Goal: Task Accomplishment & Management: Use online tool/utility

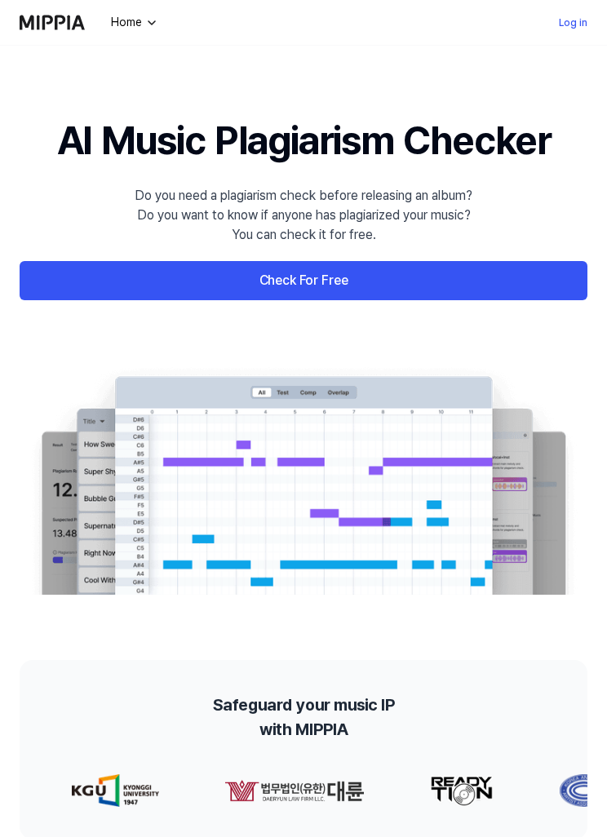
click at [570, 24] on link "Log in" at bounding box center [573, 23] width 29 height 20
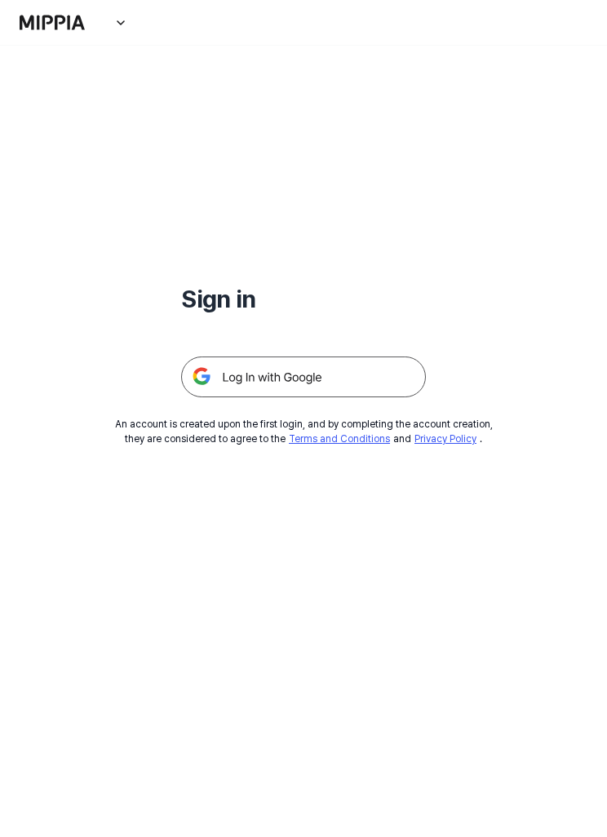
click at [346, 384] on img at bounding box center [303, 376] width 245 height 41
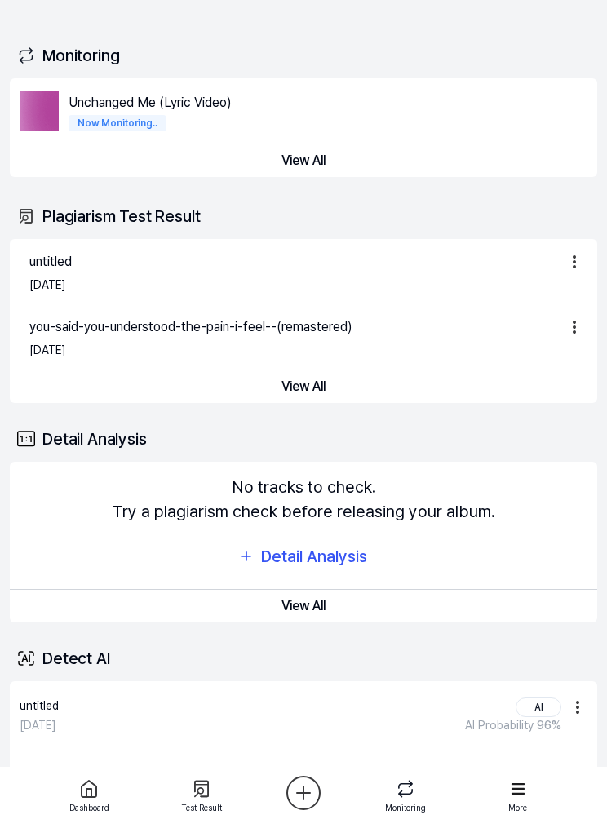
click at [55, 112] on img at bounding box center [39, 110] width 39 height 39
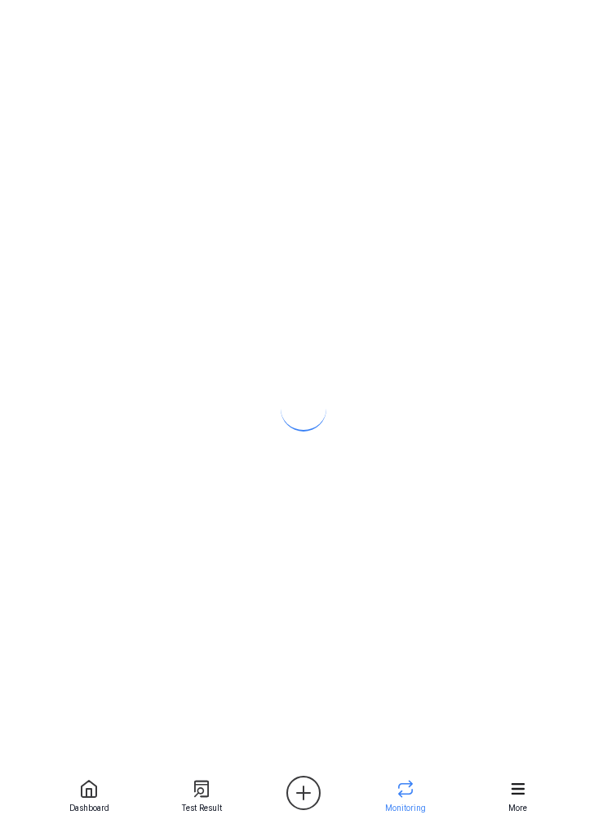
click at [307, 112] on div at bounding box center [303, 395] width 607 height 791
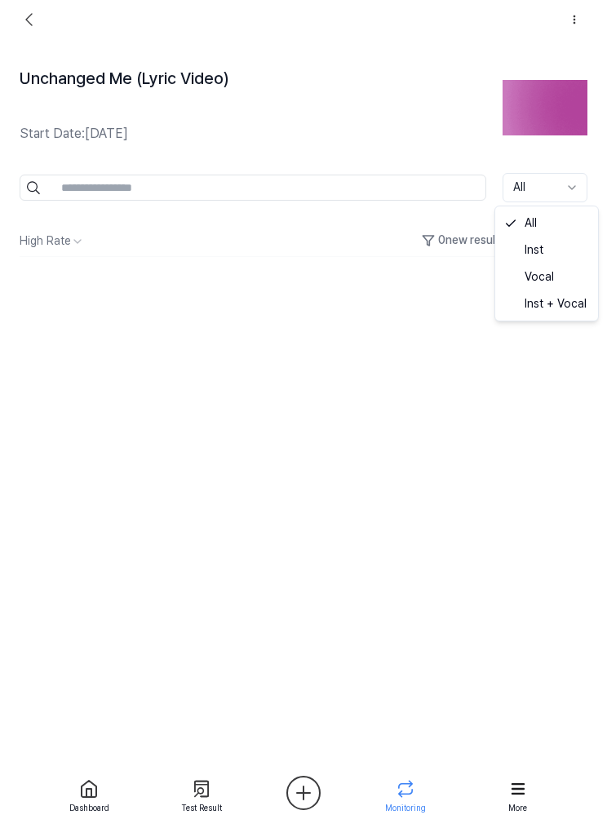
click at [567, 184] on html "Dashboard Pricing Update Contact 3 Felugi Dashboard Plagiarism Checker Detail A…" at bounding box center [303, 418] width 607 height 837
click at [424, 305] on html "Dashboard Pricing Update Contact 3 Felugi Dashboard Plagiarism Checker Detail A…" at bounding box center [303, 418] width 607 height 837
click at [82, 251] on html "Dashboard Pricing Update Contact 3 Felugi Dashboard Plagiarism Checker Detail A…" at bounding box center [303, 418] width 607 height 837
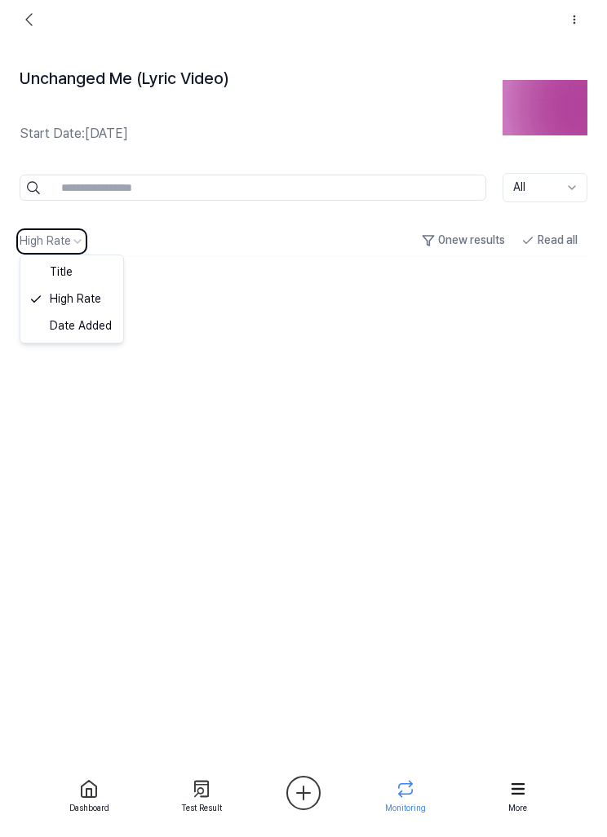
click at [114, 304] on div "Unchanged Me (Lyric Video) Start Date: [DATE] All High Rate 0 new results Read …" at bounding box center [303, 395] width 607 height 791
click at [34, 24] on img at bounding box center [30, 20] width 20 height 20
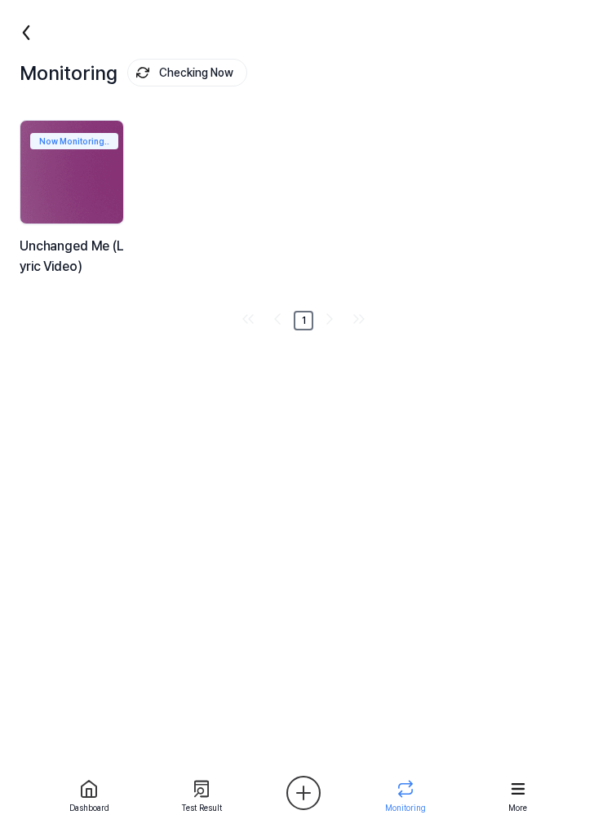
click at [38, 20] on icon at bounding box center [26, 33] width 26 height 26
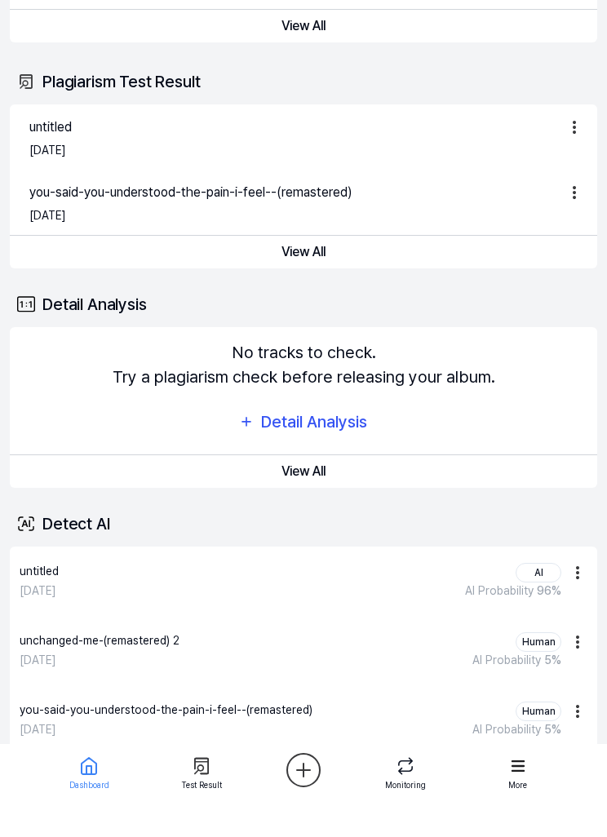
scroll to position [111, 0]
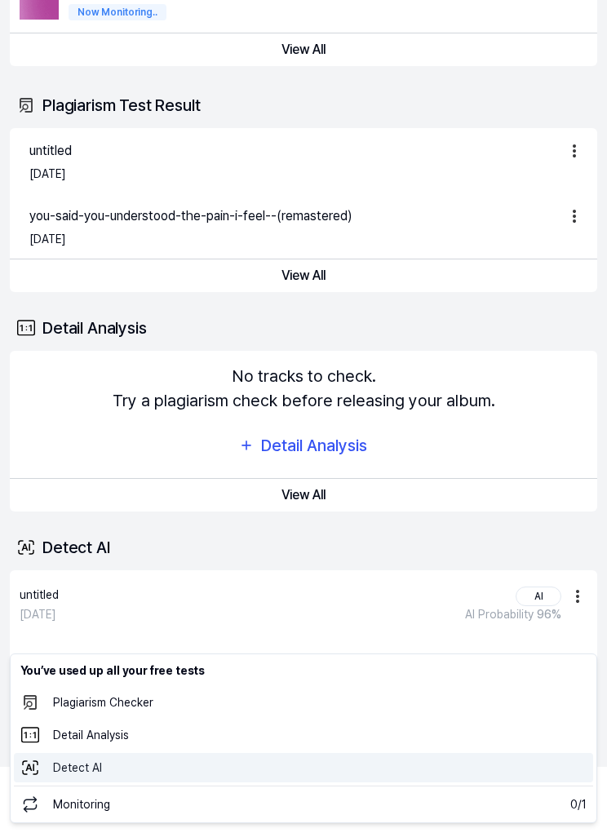
click at [290, 775] on 탐지 "Detect AI" at bounding box center [303, 767] width 579 height 29
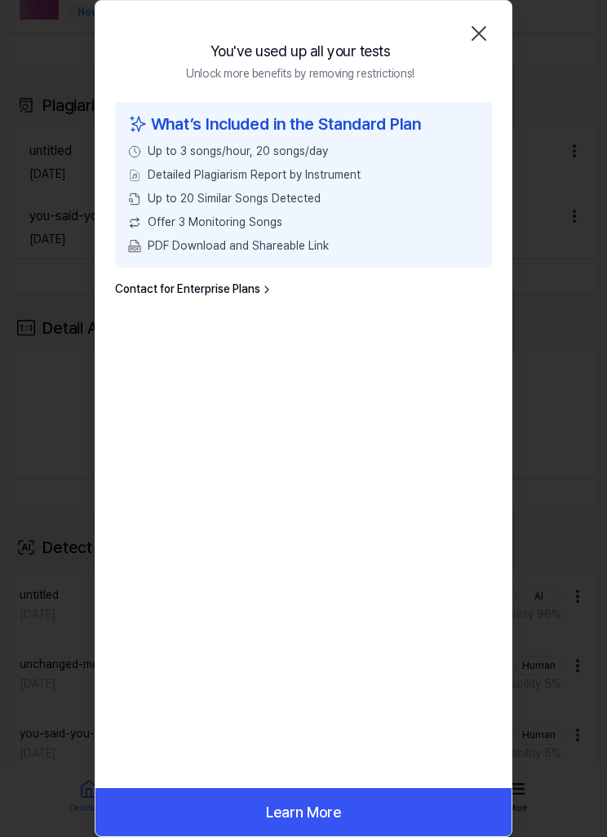
click at [481, 29] on icon "button" at bounding box center [479, 33] width 26 height 26
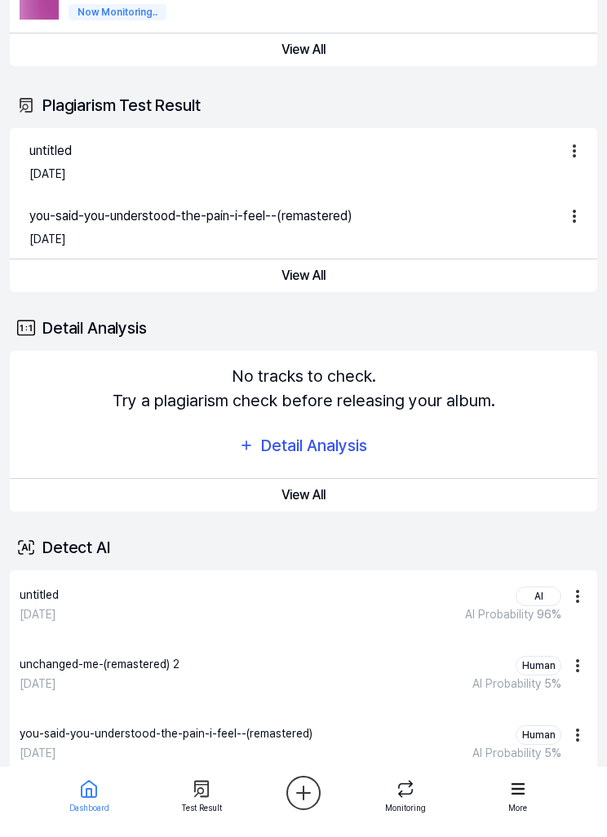
click at [353, 614] on div "[DATE] AI Probability 96 %" at bounding box center [291, 614] width 542 height 17
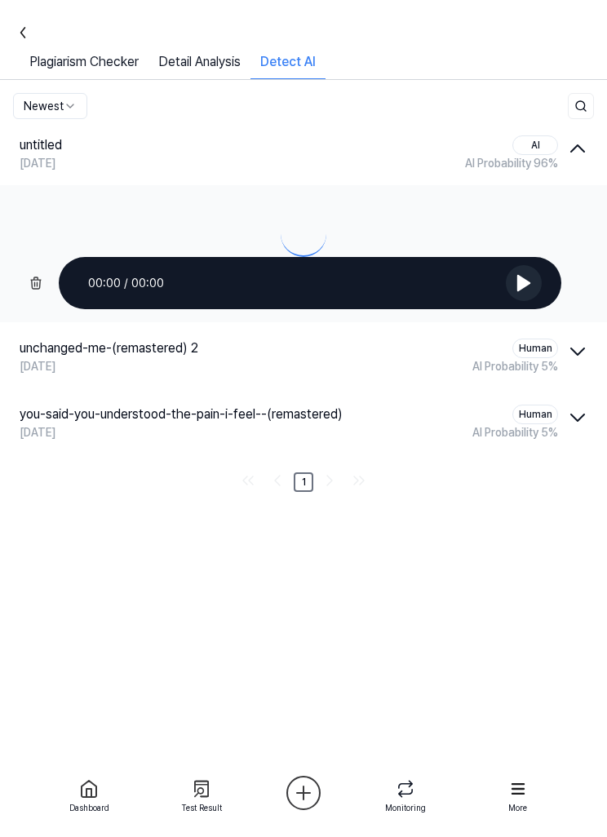
scroll to position [0, 0]
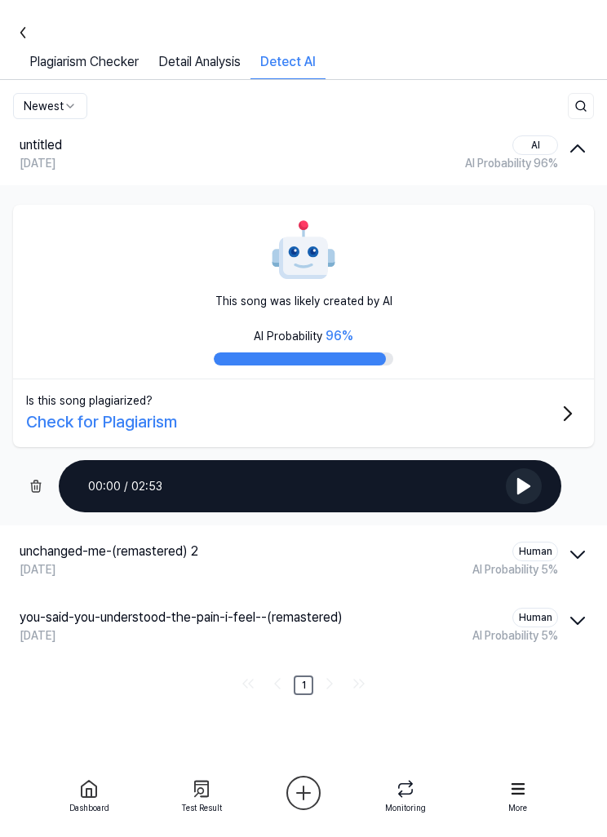
click at [237, 67] on link "Detail Analysis" at bounding box center [199, 65] width 102 height 27
click at [100, 68] on link "Plagiarism Checker" at bounding box center [84, 65] width 129 height 27
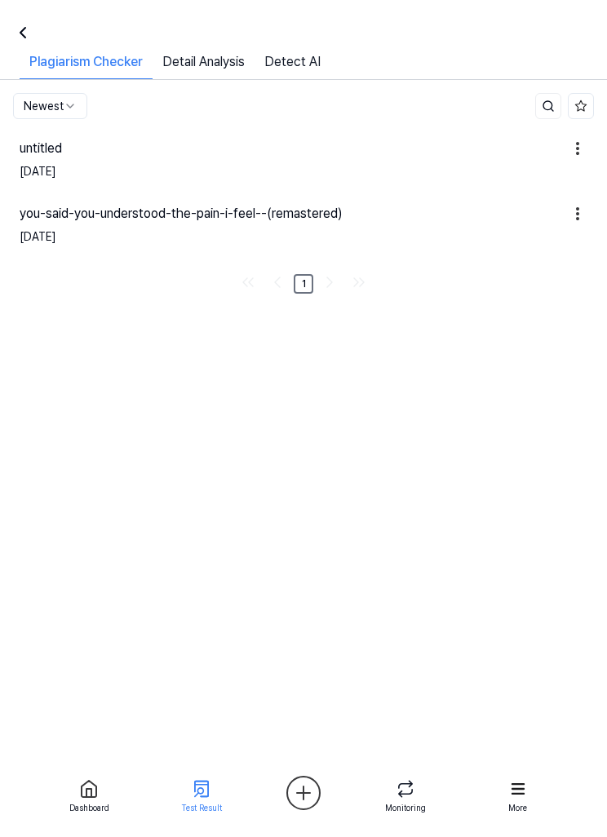
click at [431, 154] on div "untitled" at bounding box center [291, 149] width 542 height 20
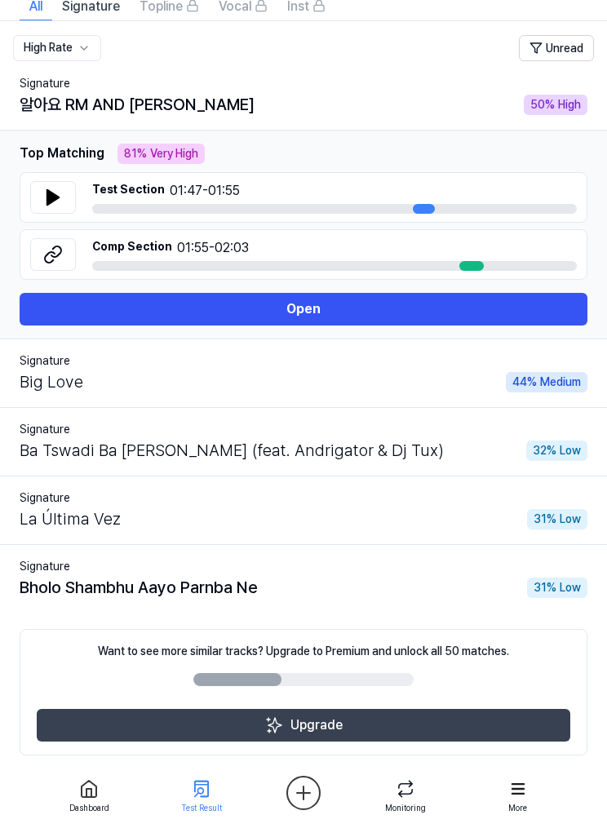
scroll to position [127, 0]
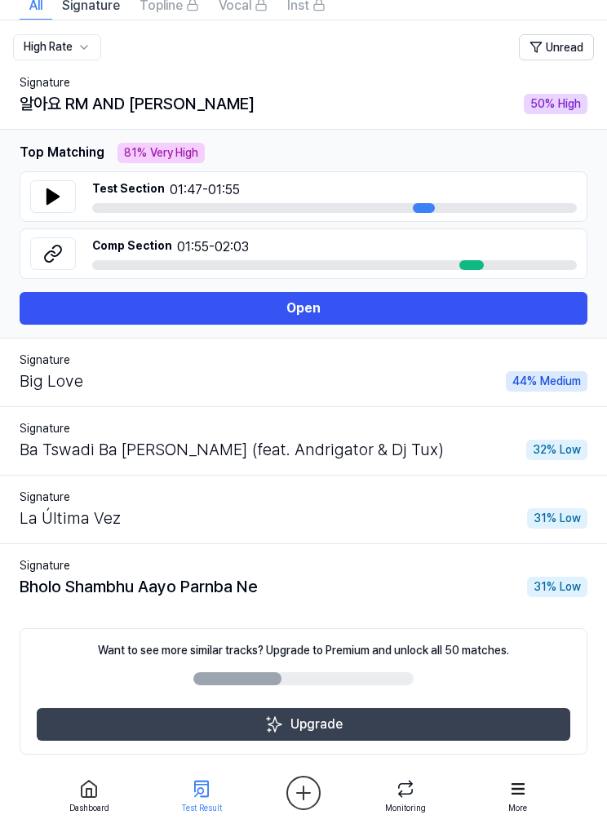
click at [318, 794] on link "2" at bounding box center [315, 786] width 20 height 20
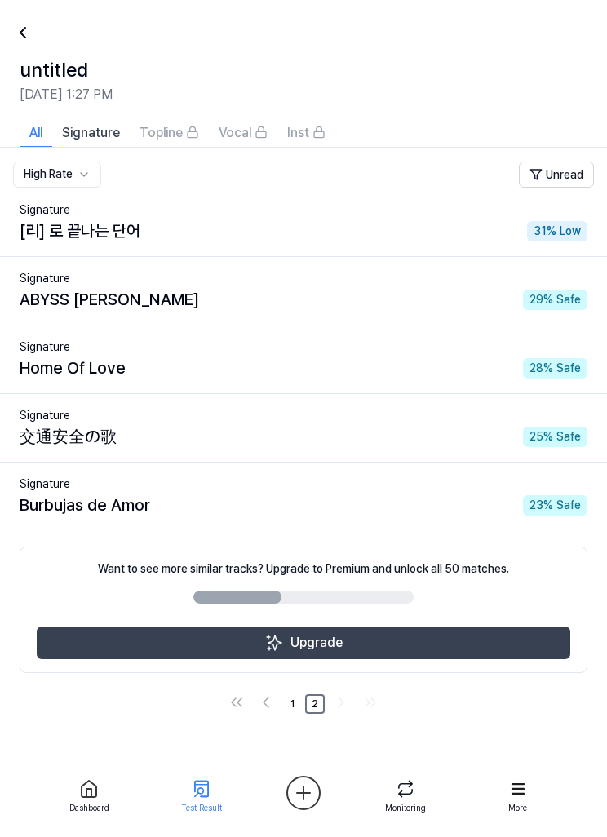
scroll to position [0, 0]
click at [291, 705] on link "1" at bounding box center [292, 704] width 20 height 20
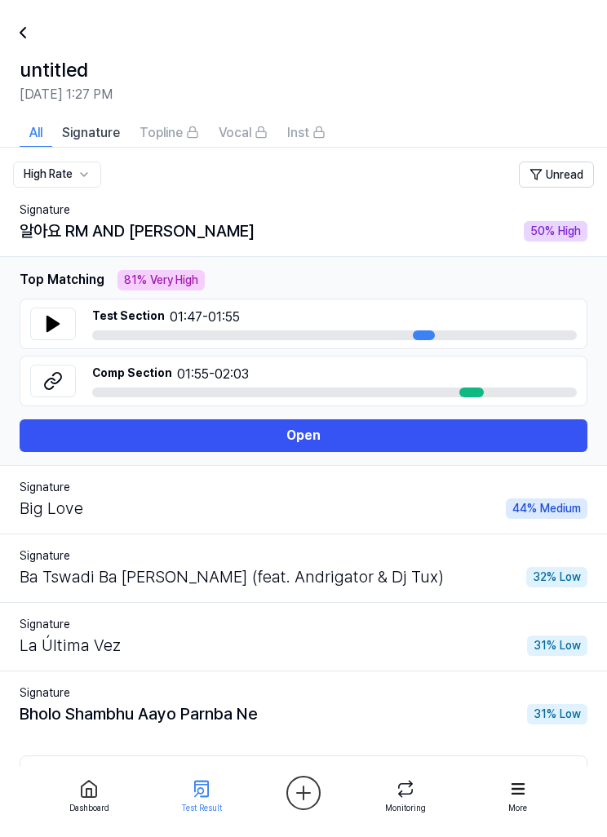
click at [554, 234] on div "50 % High" at bounding box center [556, 231] width 64 height 20
click at [108, 137] on span "Signature" at bounding box center [91, 133] width 58 height 20
click at [184, 143] on button "Topline" at bounding box center [169, 131] width 79 height 29
click at [42, 137] on span "All" at bounding box center [35, 133] width 13 height 20
click at [42, 38] on div at bounding box center [32, 32] width 39 height 39
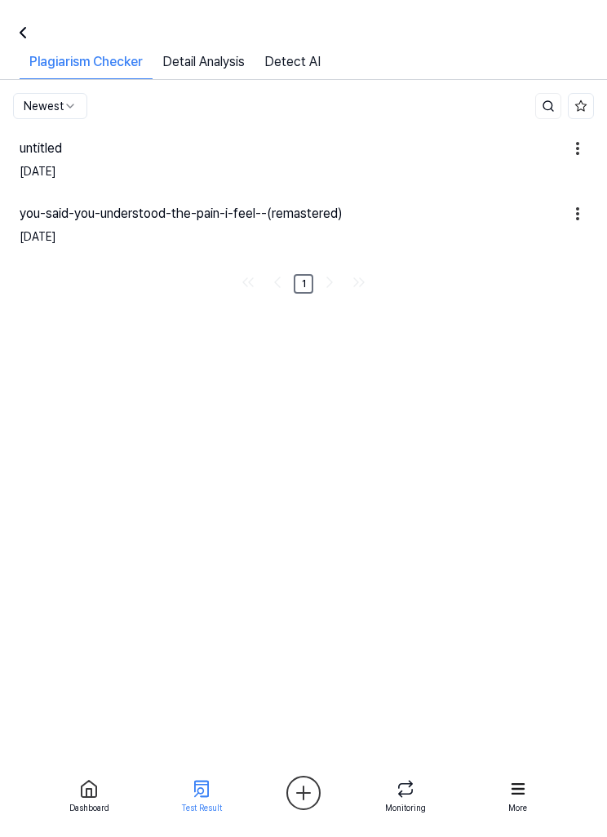
click at [19, 33] on icon at bounding box center [23, 33] width 20 height 20
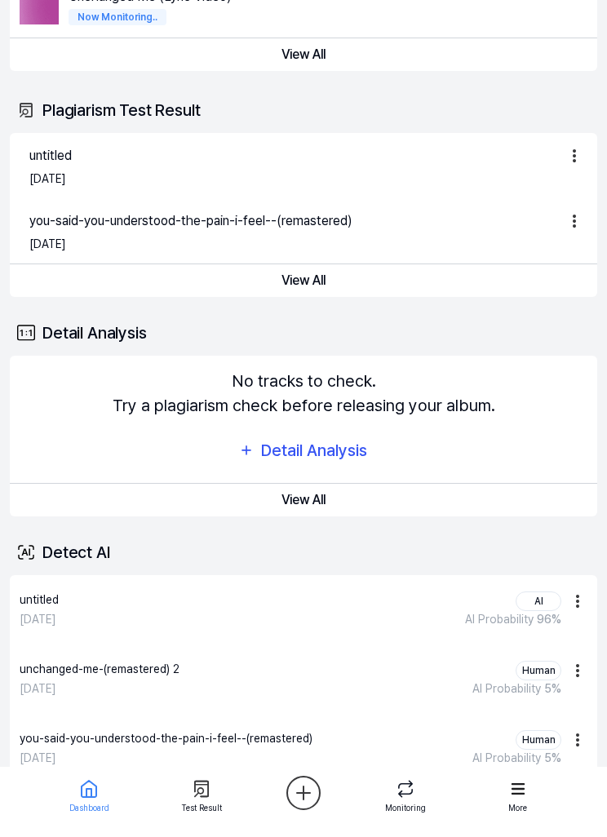
scroll to position [111, 0]
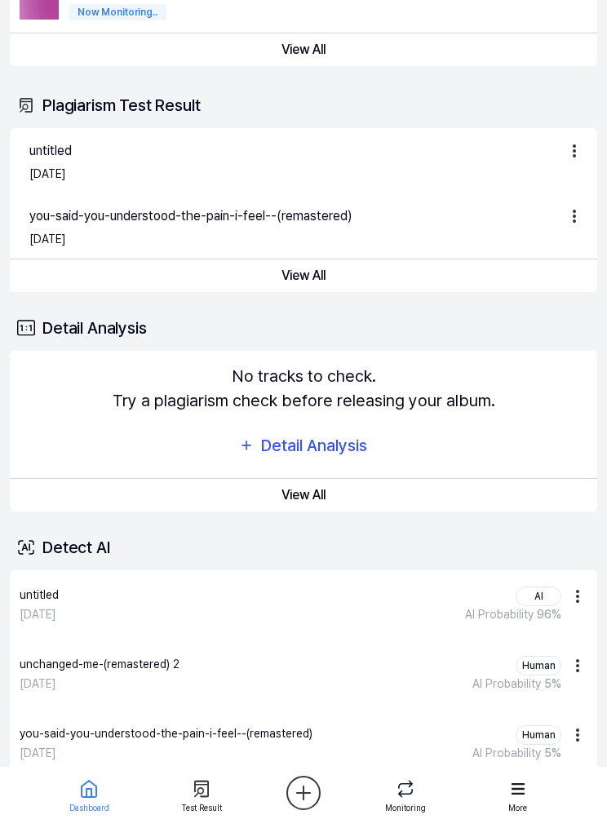
click at [540, 599] on div "AI" at bounding box center [538, 596] width 46 height 20
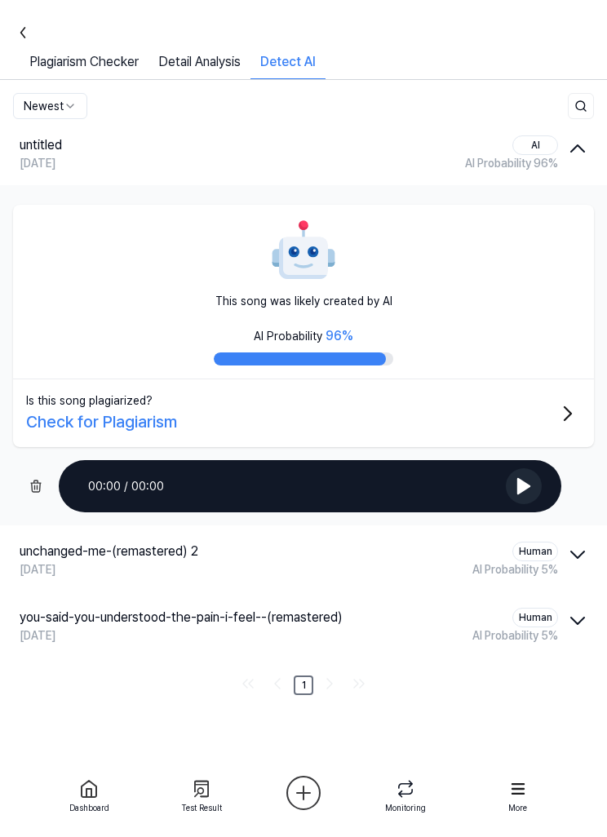
scroll to position [0, 0]
